Goal: Task Accomplishment & Management: Manage account settings

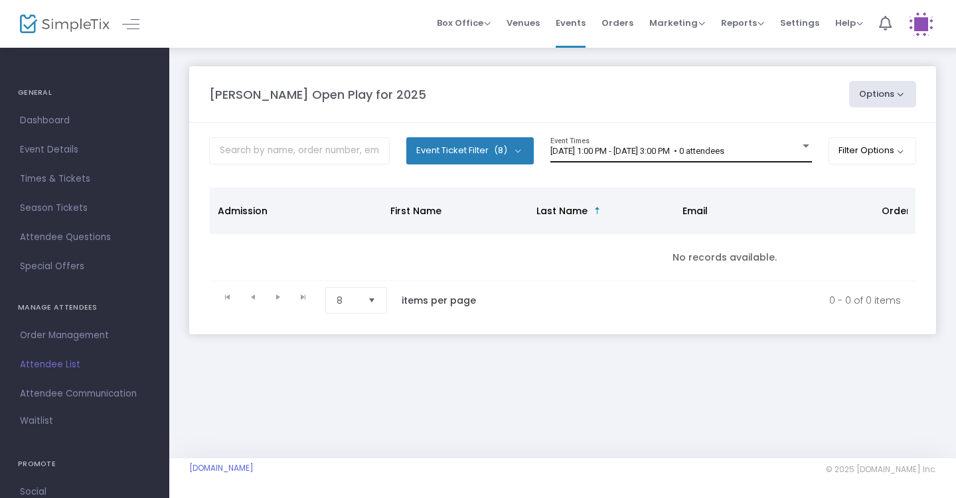
click at [794, 150] on div "[DATE] 1:00 PM - [DATE] 3:00 PM • 0 attendees" at bounding box center [675, 152] width 250 height 10
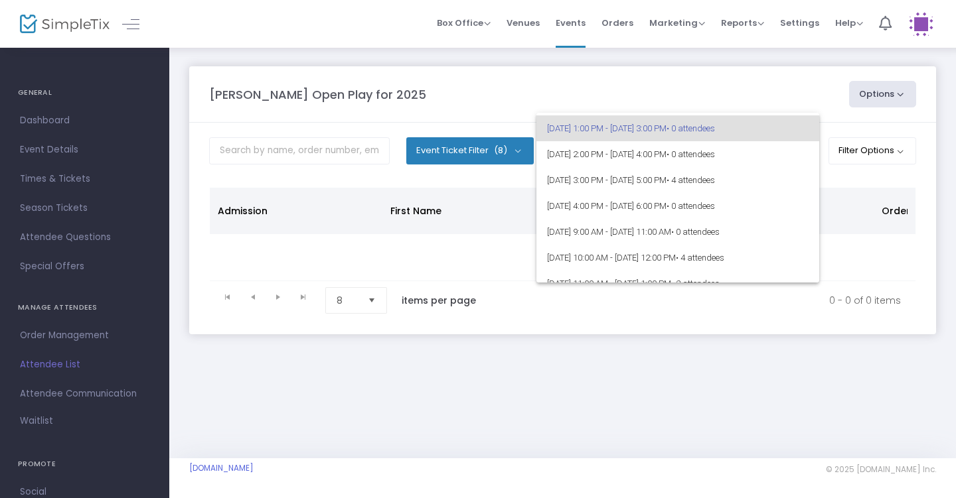
scroll to position [25, 0]
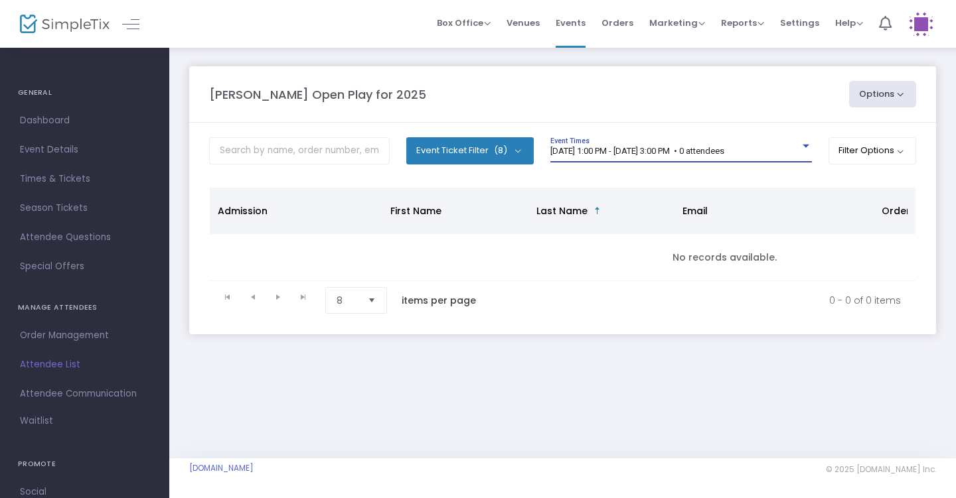
click at [788, 147] on div "8/15/2025 @ 1:00 PM - 8/15/2025 @ 3:00 PM • 0 attendees" at bounding box center [675, 152] width 250 height 10
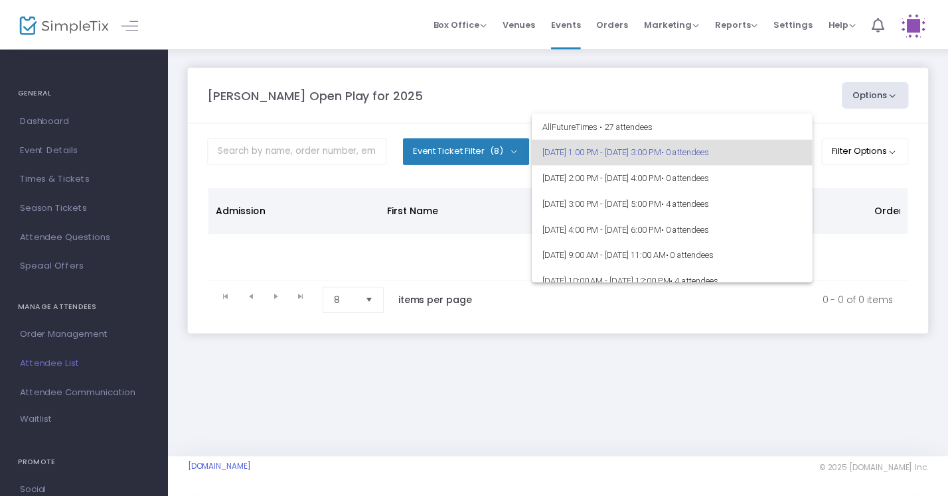
scroll to position [23, 0]
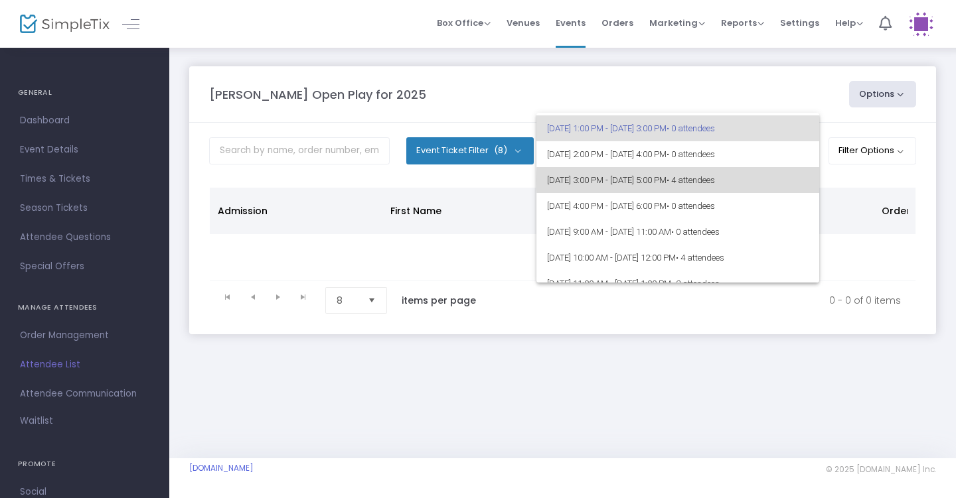
click at [789, 180] on span "8/15/2025 @ 3:00 PM - 8/15/2025 @ 5:00 PM • 4 attendees" at bounding box center [677, 180] width 261 height 26
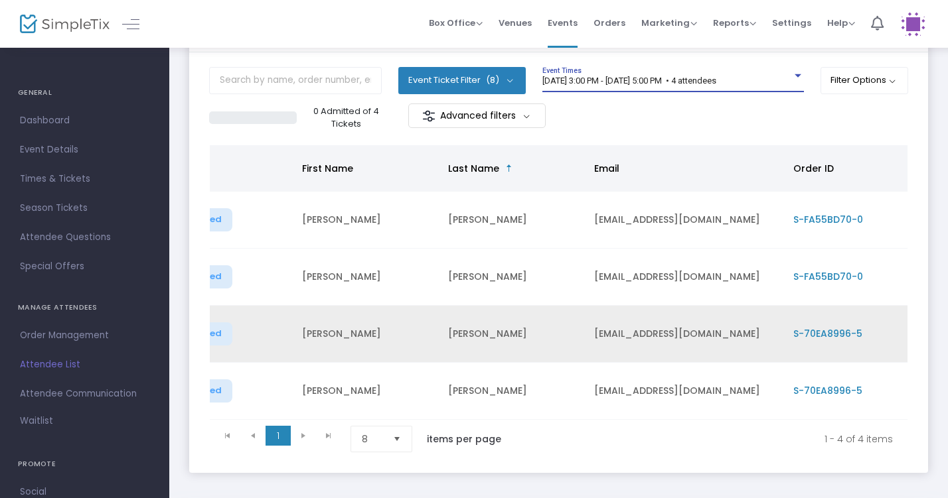
scroll to position [0, 56]
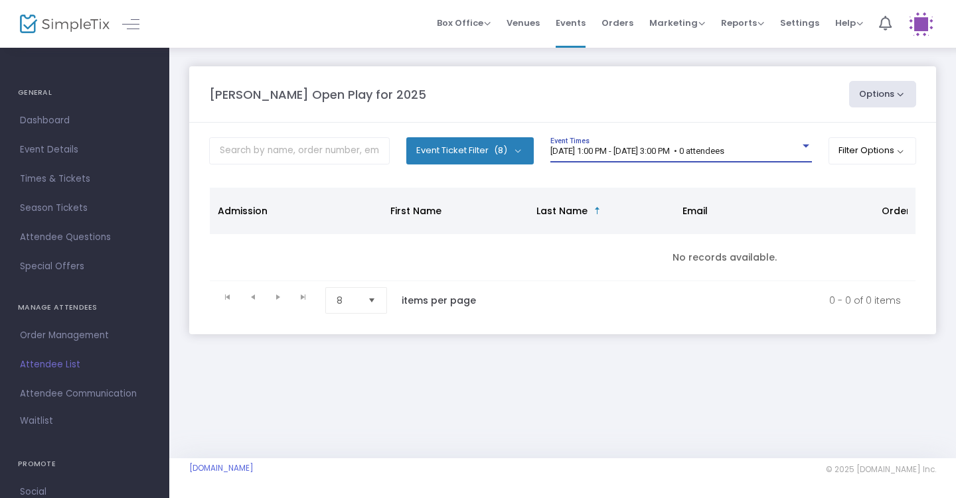
click at [790, 147] on div "[DATE] 1:00 PM - [DATE] 3:00 PM • 0 attendees" at bounding box center [675, 152] width 250 height 10
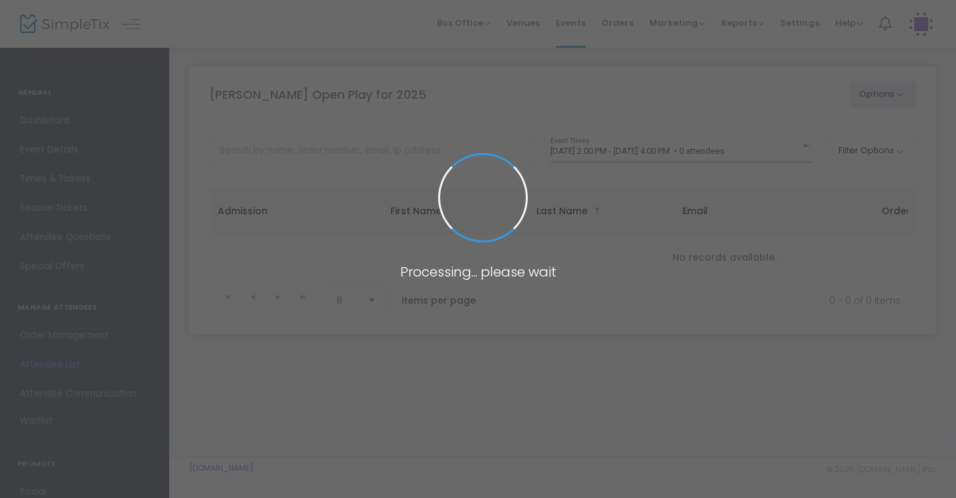
click at [771, 148] on span at bounding box center [478, 249] width 956 height 498
click at [814, 153] on span at bounding box center [478, 249] width 956 height 498
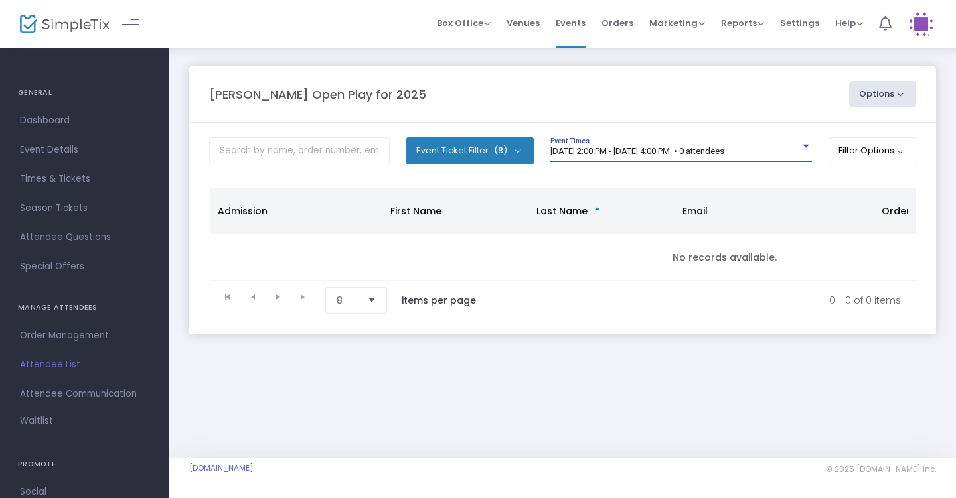
click at [785, 147] on div "[DATE] 2:00 PM - [DATE] 4:00 PM • 0 attendees" at bounding box center [675, 152] width 250 height 10
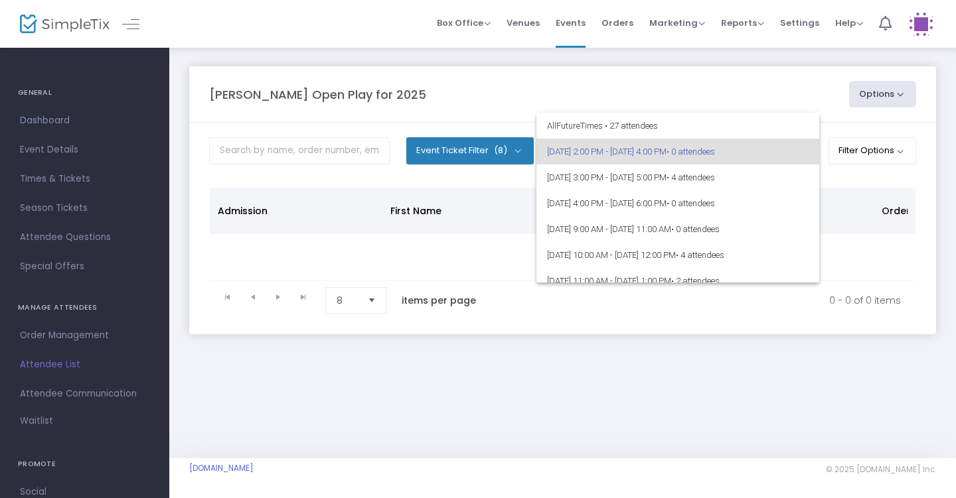
click at [773, 110] on div at bounding box center [478, 249] width 956 height 498
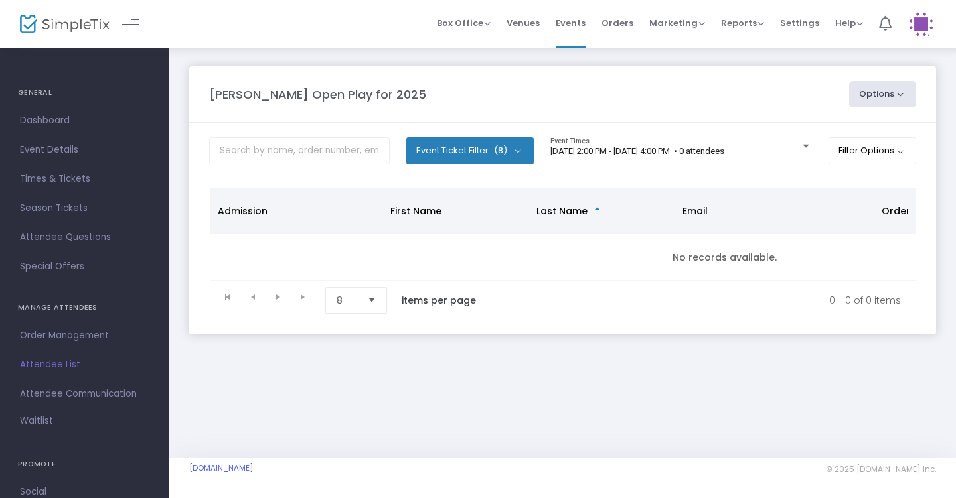
click at [769, 71] on m-panel-header "Howell Open Play for 2025 Options Export List Print Name Tags Export to Mailchi…" at bounding box center [562, 94] width 747 height 56
click at [717, 137] on div "[DATE] 2:00 PM - [DATE] 4:00 PM • 0 attendees Event Times" at bounding box center [680, 149] width 261 height 25
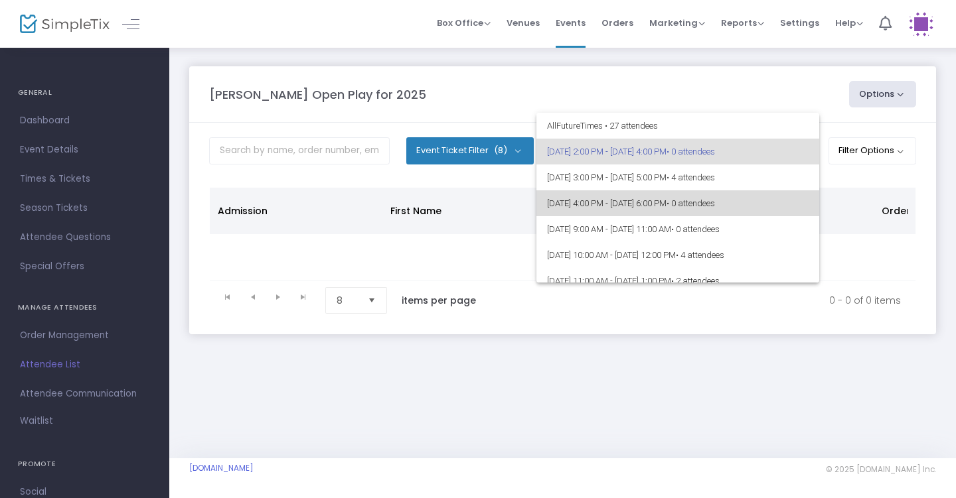
click at [703, 201] on span "[DATE] 4:00 PM - [DATE] 6:00 PM • 0 attendees" at bounding box center [677, 203] width 261 height 26
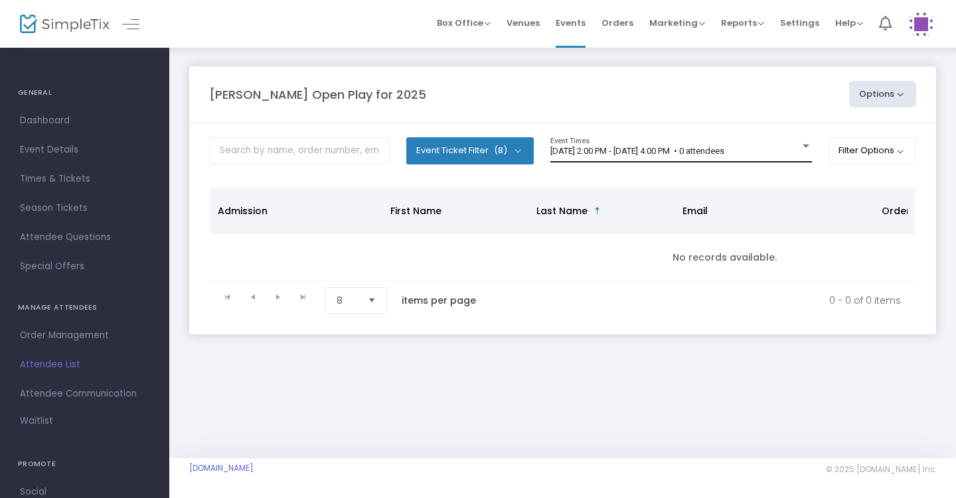
click at [625, 146] on span "[DATE] 2:00 PM - [DATE] 4:00 PM • 0 attendees" at bounding box center [637, 151] width 174 height 10
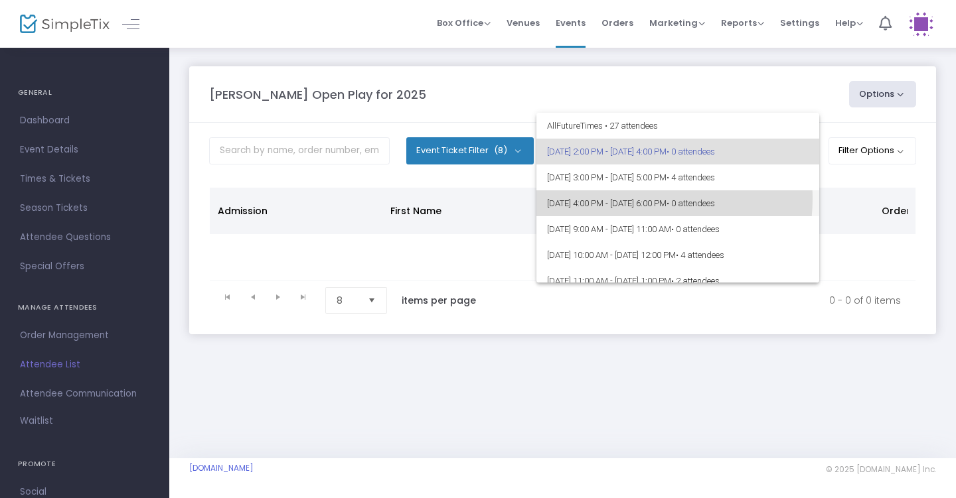
click at [629, 198] on span "8/15/2025 @ 4:00 PM - 8/15/2025 @ 6:00 PM • 0 attendees" at bounding box center [677, 203] width 261 height 26
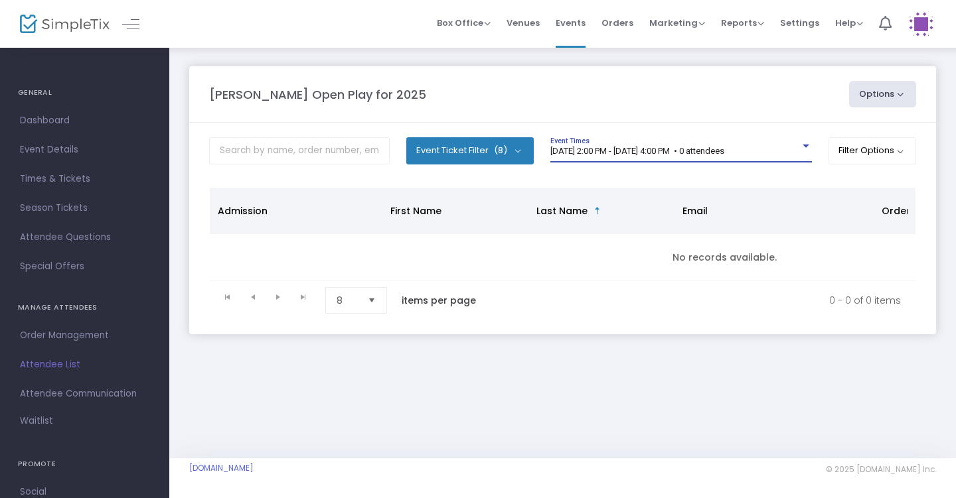
click at [800, 150] on div at bounding box center [806, 146] width 12 height 10
click at [780, 151] on div "[DATE] 2:00 PM - [DATE] 4:00 PM • 0 attendees" at bounding box center [675, 152] width 250 height 10
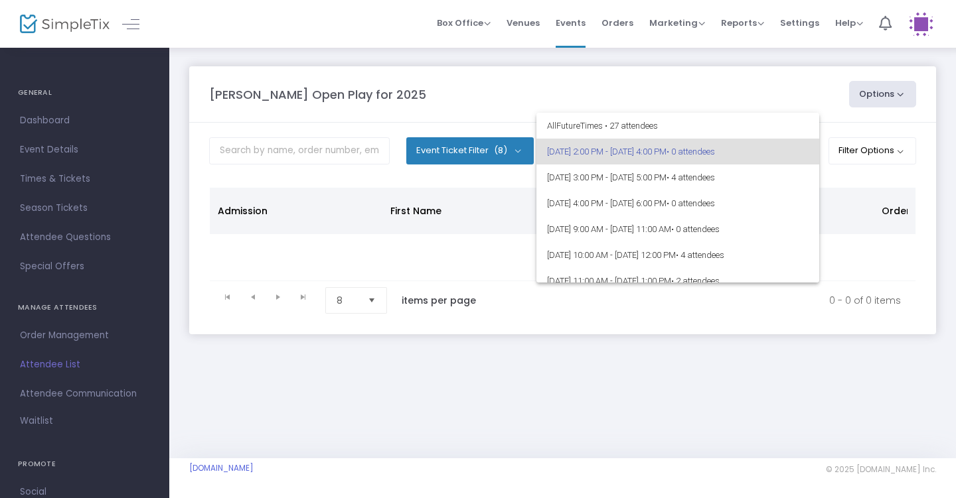
click at [763, 87] on div at bounding box center [478, 249] width 956 height 498
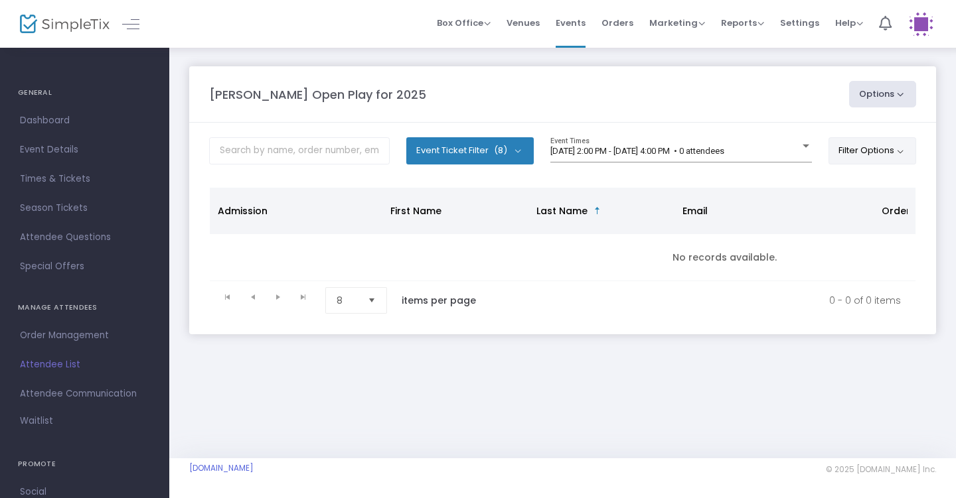
click at [849, 139] on button "Filter Options" at bounding box center [872, 150] width 88 height 27
click at [733, 192] on span "ON OFF" at bounding box center [722, 189] width 40 height 19
click at [790, 150] on div "[DATE] 2:00 PM - [DATE] 4:00 PM • 0 attendees" at bounding box center [675, 152] width 250 height 10
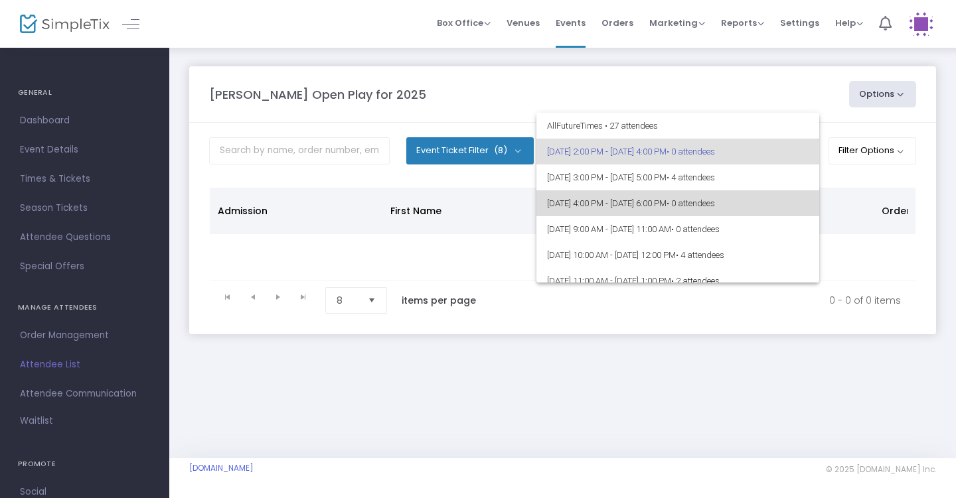
click at [721, 206] on span "[DATE] 4:00 PM - [DATE] 6:00 PM • 0 attendees" at bounding box center [677, 203] width 261 height 26
